Goal: Information Seeking & Learning: Find specific fact

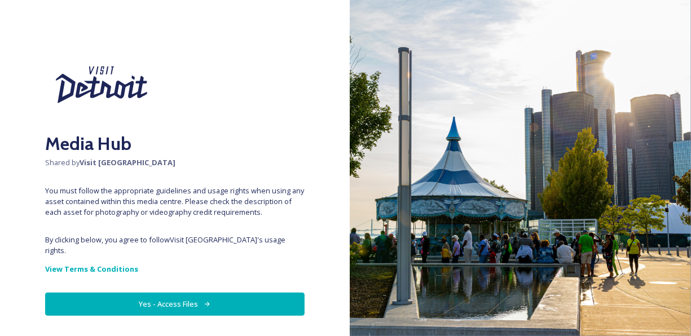
click at [172, 293] on button "Yes - Access Files" at bounding box center [174, 304] width 259 height 23
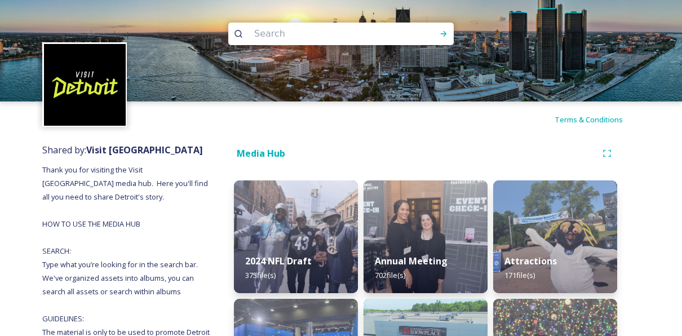
click at [265, 43] on input at bounding box center [326, 33] width 154 height 25
type input "Comerica"
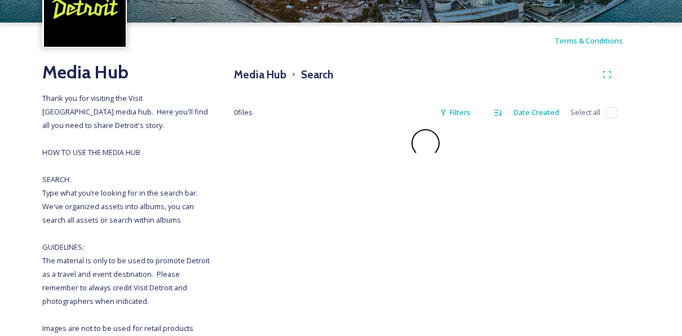
scroll to position [94, 0]
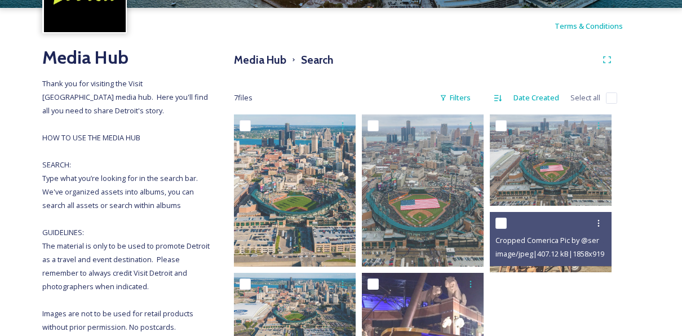
click at [638, 223] on div "Media Hub Search 7 file s Filters Date Created Select all Cropped Comerica Pic …" at bounding box center [425, 258] width 428 height 428
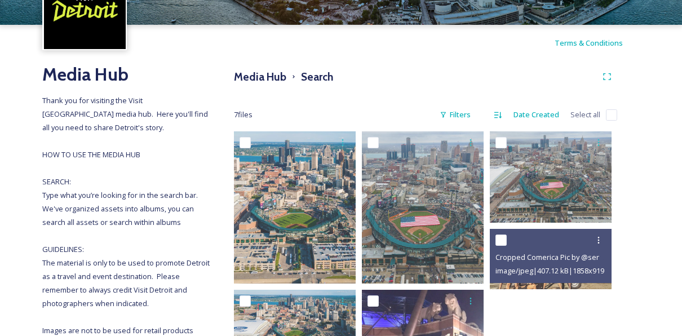
scroll to position [0, 0]
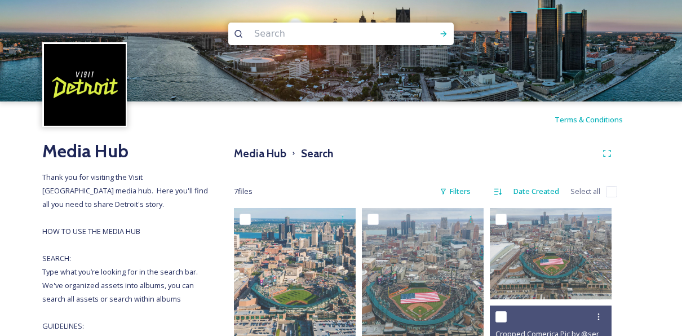
click at [297, 36] on input at bounding box center [326, 33] width 154 height 25
type input "sports"
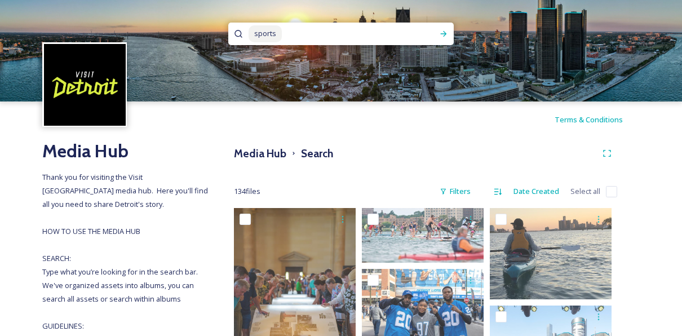
drag, startPoint x: 309, startPoint y: 31, endPoint x: 210, endPoint y: 23, distance: 99.6
click at [210, 23] on div "sports" at bounding box center [341, 50] width 682 height 101
type input "s"
type input "baseball"
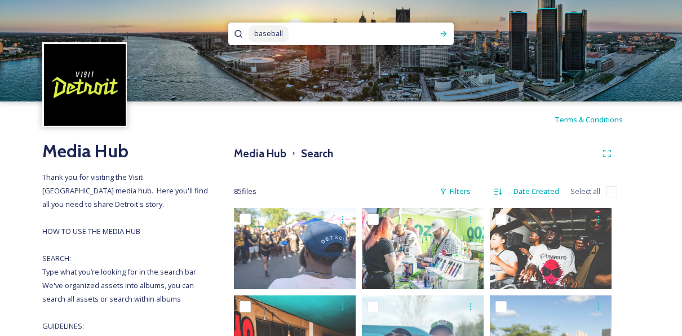
click at [296, 32] on input at bounding box center [357, 33] width 134 height 25
type input "b"
type input "tigers"
click at [442, 35] on icon at bounding box center [443, 33] width 9 height 9
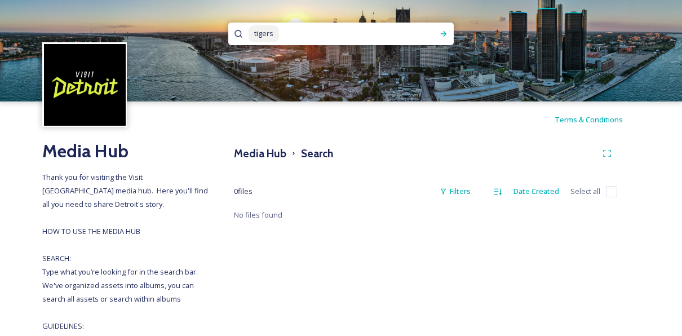
click at [296, 31] on input at bounding box center [349, 33] width 139 height 25
type input "t"
type input "detroit tigers"
type input "d"
